Goal: Find contact information: Obtain details needed to contact an individual or organization

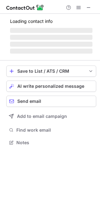
scroll to position [146, 100]
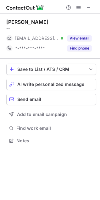
scroll to position [136, 100]
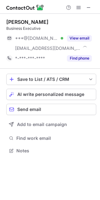
scroll to position [146, 100]
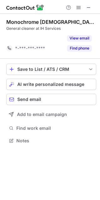
scroll to position [126, 100]
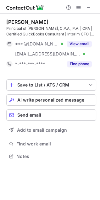
scroll to position [152, 100]
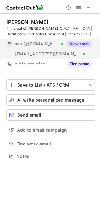
click at [78, 46] on button "View email" at bounding box center [79, 44] width 25 height 6
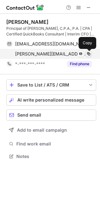
click at [89, 54] on span at bounding box center [88, 53] width 5 height 5
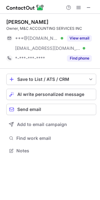
scroll to position [146, 100]
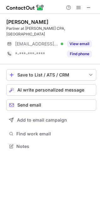
scroll to position [136, 100]
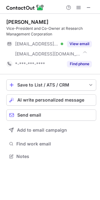
scroll to position [152, 100]
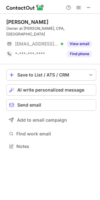
scroll to position [3, 3]
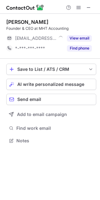
scroll to position [3, 3]
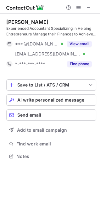
scroll to position [152, 100]
click at [30, 24] on div "[PERSON_NAME]" at bounding box center [27, 22] width 42 height 6
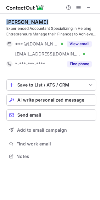
click at [30, 24] on div "[PERSON_NAME]" at bounding box center [27, 22] width 42 height 6
copy div "[PERSON_NAME]"
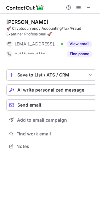
scroll to position [142, 100]
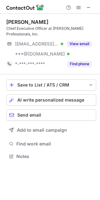
scroll to position [152, 100]
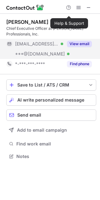
click at [81, 44] on button "View email" at bounding box center [79, 44] width 25 height 6
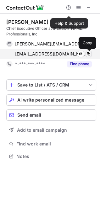
click at [90, 53] on span at bounding box center [88, 53] width 5 height 5
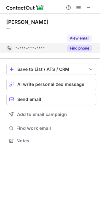
scroll to position [126, 100]
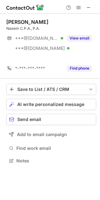
scroll to position [146, 100]
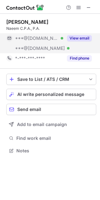
click at [76, 41] on button "View email" at bounding box center [79, 38] width 25 height 6
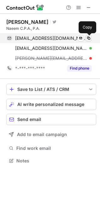
click at [88, 38] on span at bounding box center [88, 38] width 5 height 5
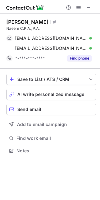
scroll to position [146, 100]
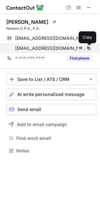
click at [90, 49] on span at bounding box center [88, 48] width 5 height 5
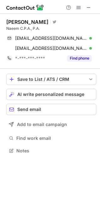
scroll to position [146, 100]
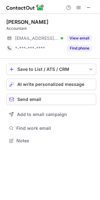
scroll to position [3, 3]
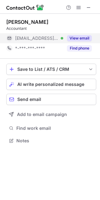
click at [80, 38] on button "View email" at bounding box center [79, 38] width 25 height 6
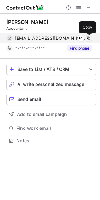
click at [88, 38] on span at bounding box center [88, 38] width 5 height 5
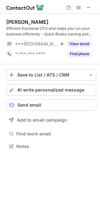
scroll to position [142, 100]
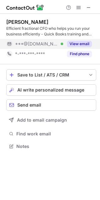
click at [75, 44] on button "View email" at bounding box center [79, 44] width 25 height 6
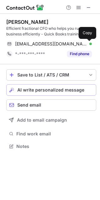
drag, startPoint x: 89, startPoint y: 44, endPoint x: 71, endPoint y: 84, distance: 44.0
click at [89, 43] on span at bounding box center [88, 43] width 5 height 5
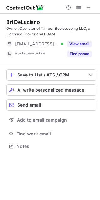
scroll to position [142, 100]
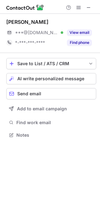
scroll to position [131, 100]
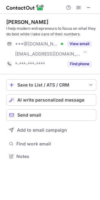
scroll to position [152, 100]
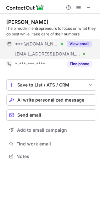
click at [78, 45] on button "View email" at bounding box center [79, 44] width 25 height 6
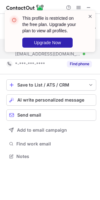
click at [89, 18] on span at bounding box center [90, 16] width 5 height 6
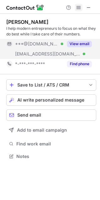
click at [78, 8] on span at bounding box center [78, 7] width 5 height 5
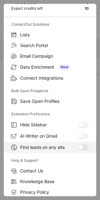
scroll to position [61, 0]
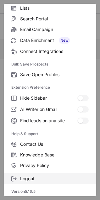
click at [25, 178] on span "Logout" at bounding box center [54, 179] width 68 height 6
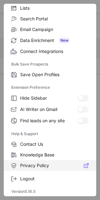
scroll to position [0, 0]
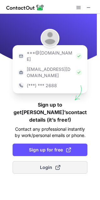
click at [41, 165] on span "Login" at bounding box center [50, 168] width 20 height 6
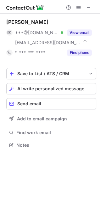
scroll to position [141, 100]
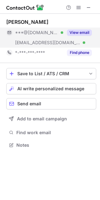
click at [81, 31] on button "View email" at bounding box center [79, 33] width 25 height 6
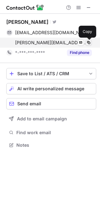
click at [89, 43] on span at bounding box center [88, 42] width 5 height 5
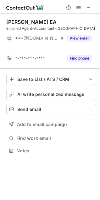
scroll to position [136, 100]
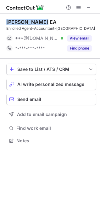
drag, startPoint x: 43, startPoint y: 21, endPoint x: 7, endPoint y: 20, distance: 36.1
click at [7, 20] on div "[PERSON_NAME] EA" at bounding box center [51, 22] width 90 height 6
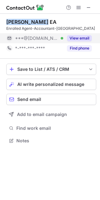
copy div "[PERSON_NAME] EA"
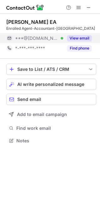
click at [74, 35] on div "View email" at bounding box center [77, 38] width 29 height 10
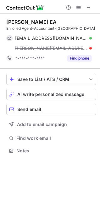
scroll to position [146, 100]
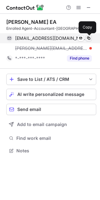
click at [89, 39] on span at bounding box center [88, 38] width 5 height 5
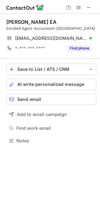
scroll to position [136, 100]
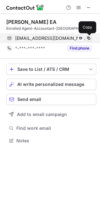
click at [89, 39] on span at bounding box center [88, 38] width 5 height 5
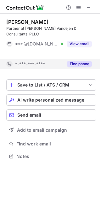
scroll to position [142, 100]
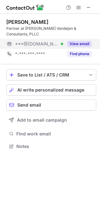
click at [86, 45] on button "View email" at bounding box center [79, 44] width 25 height 6
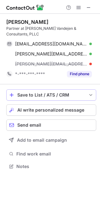
scroll to position [162, 100]
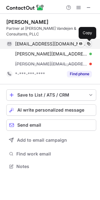
click at [89, 45] on span at bounding box center [88, 43] width 5 height 5
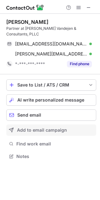
scroll to position [152, 100]
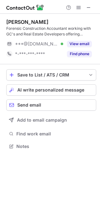
scroll to position [142, 100]
click at [39, 21] on div "[PERSON_NAME]" at bounding box center [27, 22] width 42 height 6
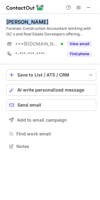
click at [39, 21] on div "[PERSON_NAME]" at bounding box center [27, 22] width 42 height 6
copy div "[PERSON_NAME]"
